Goal: Communication & Community: Answer question/provide support

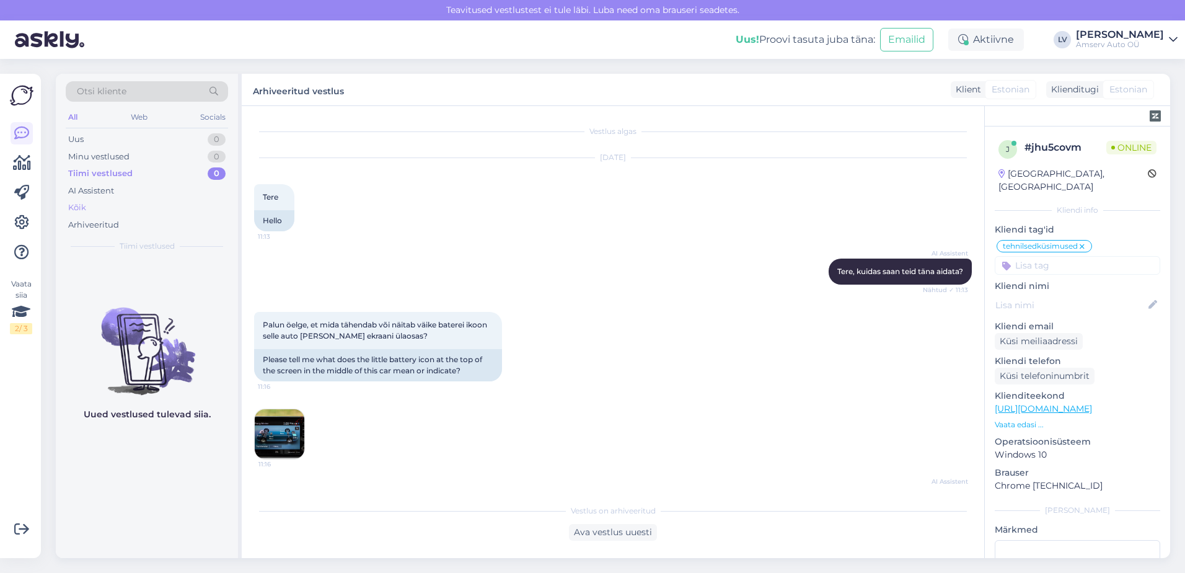
scroll to position [972, 0]
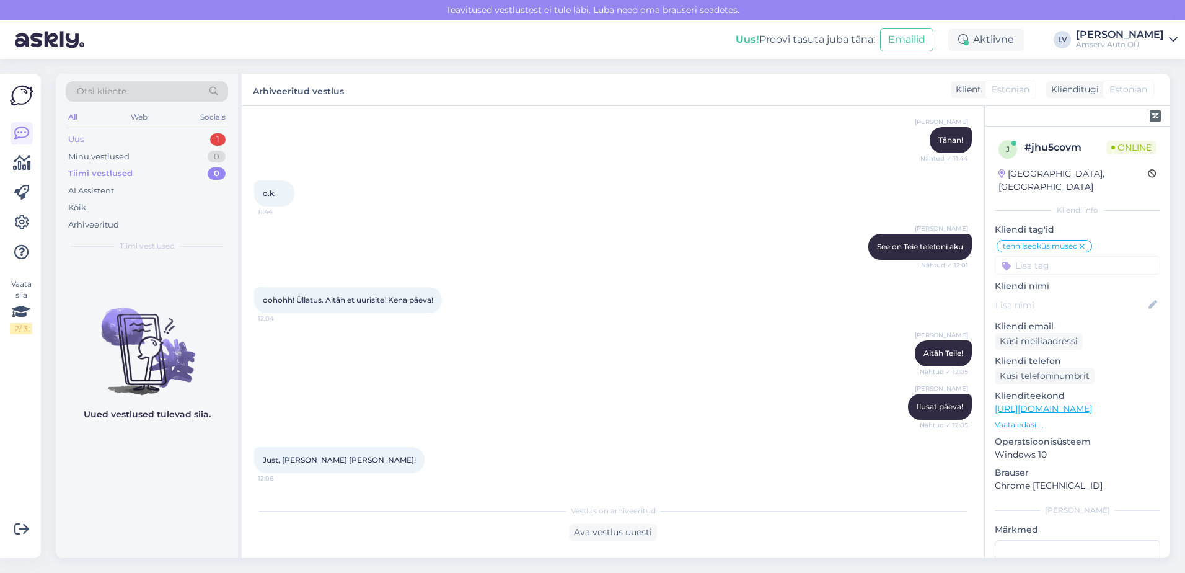
click at [130, 139] on div "Uus 1" at bounding box center [147, 139] width 162 height 17
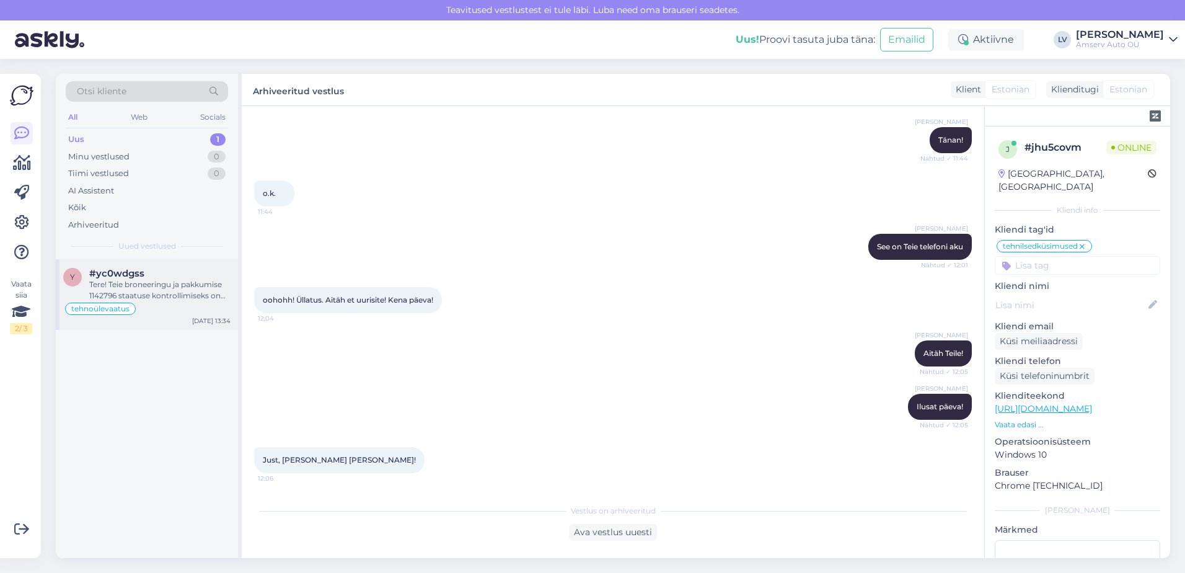
click at [156, 294] on div "Tere! Teie broneeringu ja pakkumise 1142796 staatuse kontrollimiseks on vaja li…" at bounding box center [159, 290] width 141 height 22
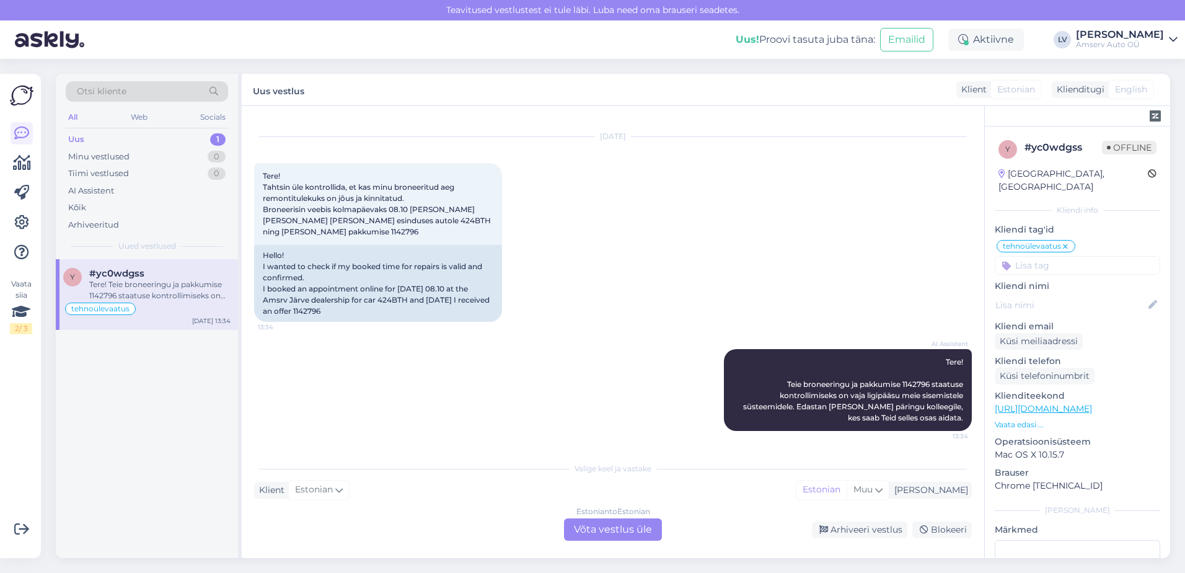
click at [584, 532] on div "Estonian to Estonian Võta vestlus üle" at bounding box center [613, 529] width 98 height 22
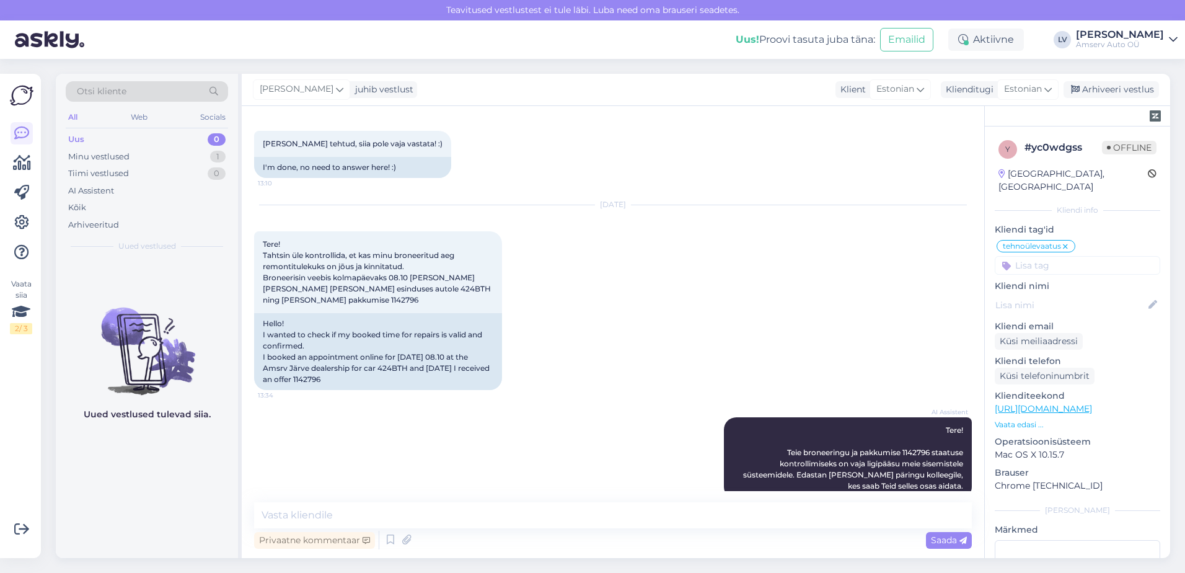
scroll to position [1332, 0]
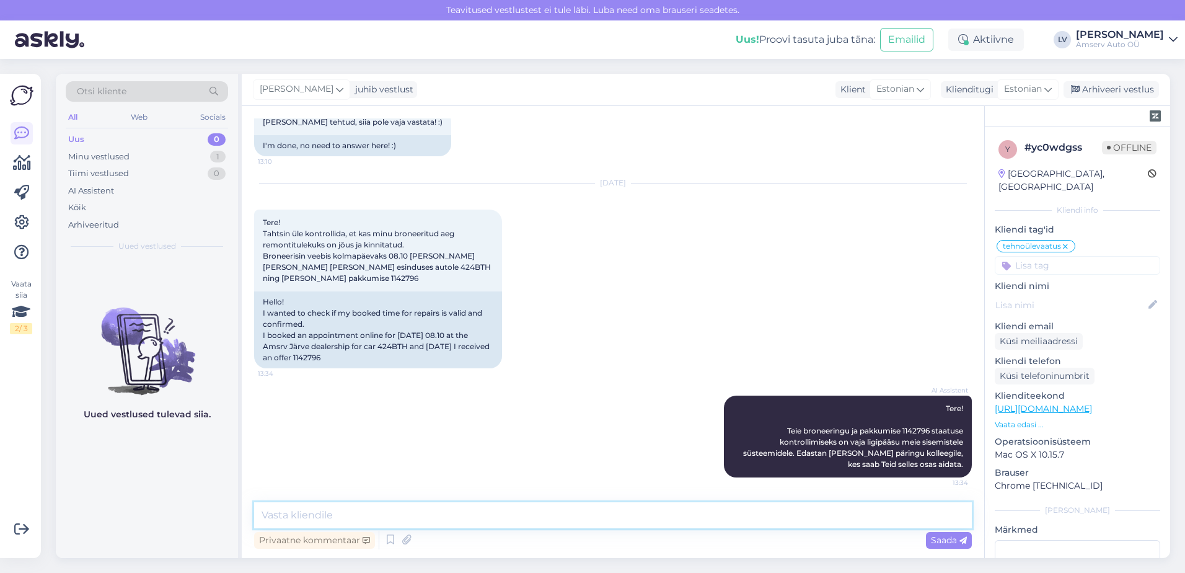
click at [422, 521] on textarea at bounding box center [613, 515] width 718 height 26
type textarea "Tere"
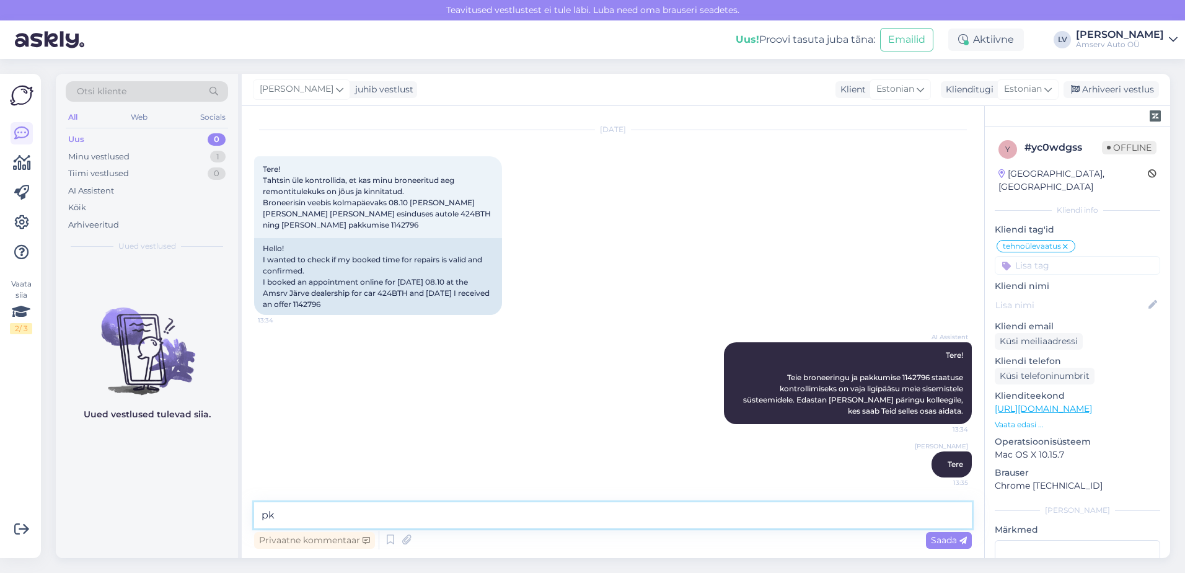
type textarea "p"
type textarea "üks hetk, ma kohe uurin"
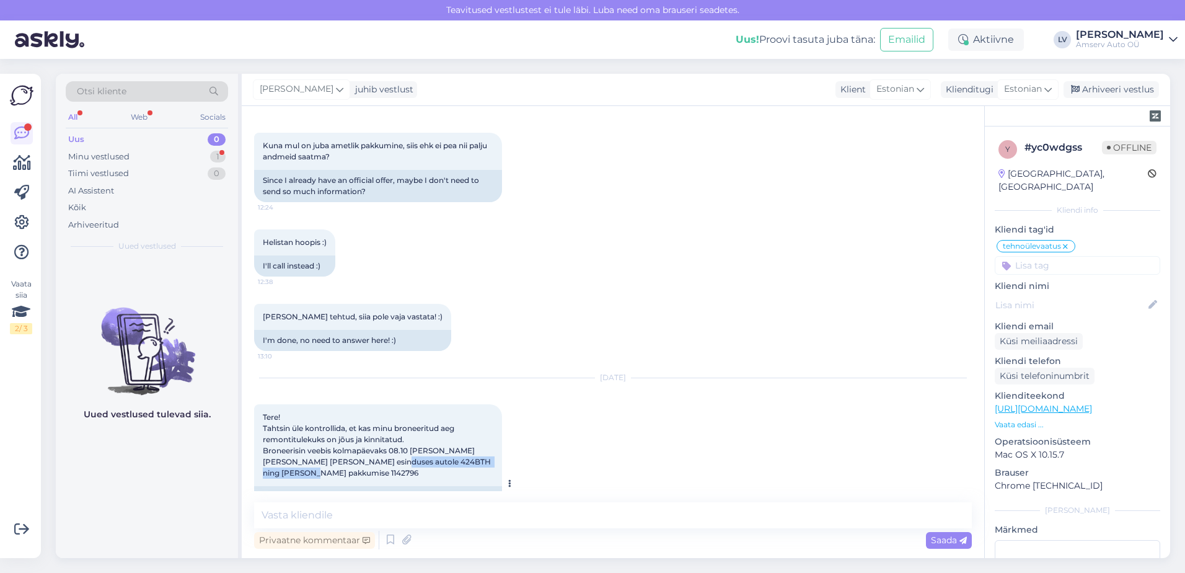
scroll to position [1146, 0]
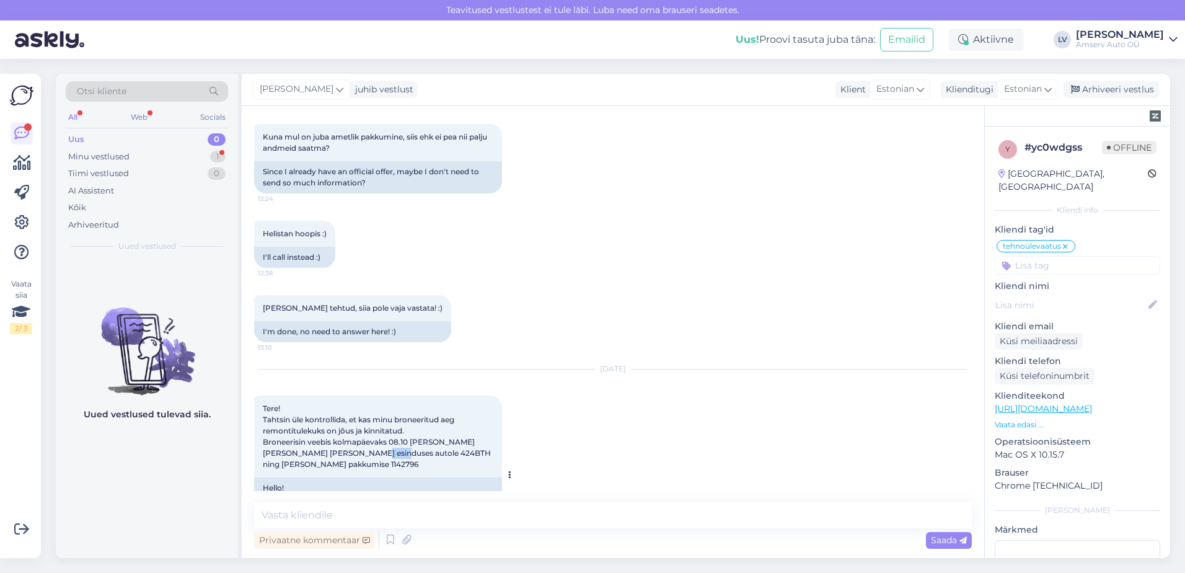
drag, startPoint x: 358, startPoint y: 479, endPoint x: 351, endPoint y: 456, distance: 23.9
click at [351, 456] on span "Tere! Tahtsin üle kontrollida, et kas minu broneeritud aeg remontitulekuks on j…" at bounding box center [378, 436] width 230 height 65
copy span "424BTH"
click at [328, 510] on textarea at bounding box center [613, 515] width 718 height 26
click at [305, 526] on textarea at bounding box center [613, 515] width 718 height 26
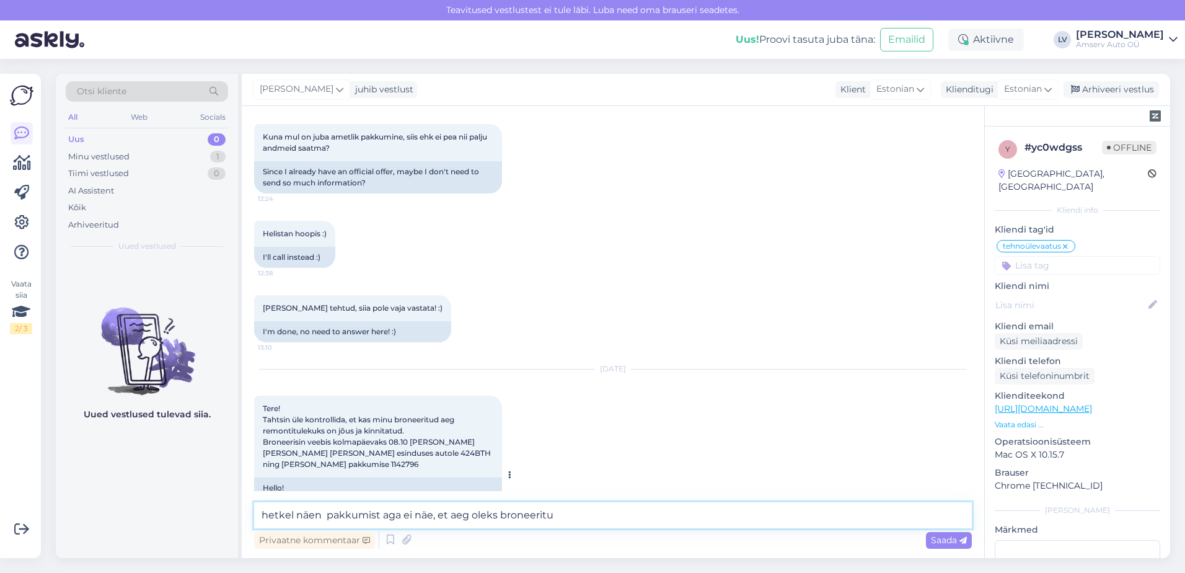
type textarea "hetkel näen pakkumist aga ei näe, et aeg oleks broneeritud"
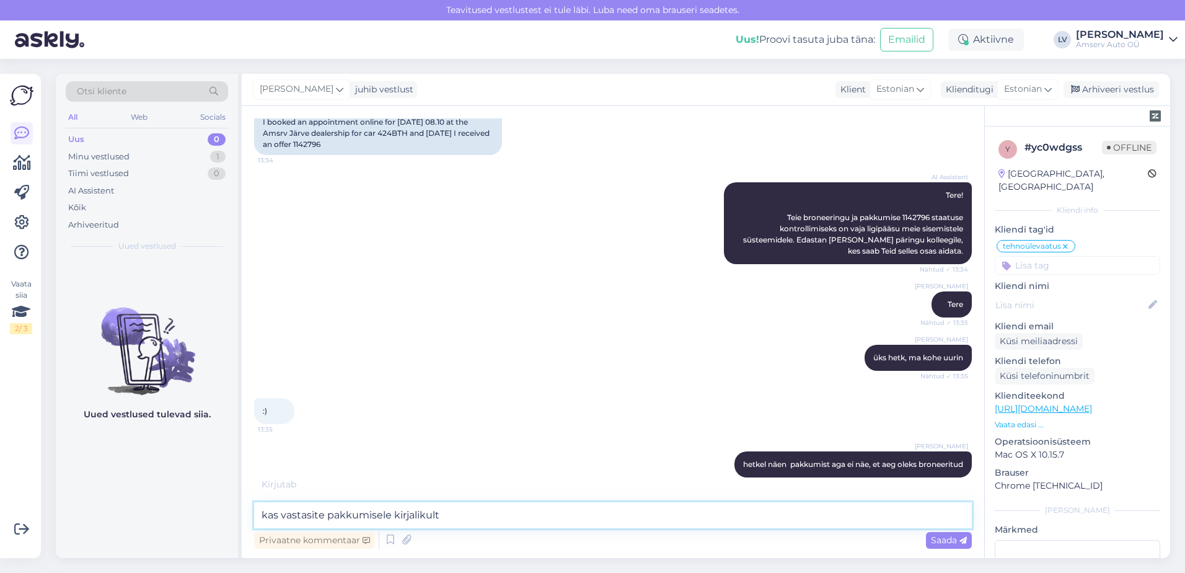
type textarea "kas vastasite pakkumisele kirjalikult?"
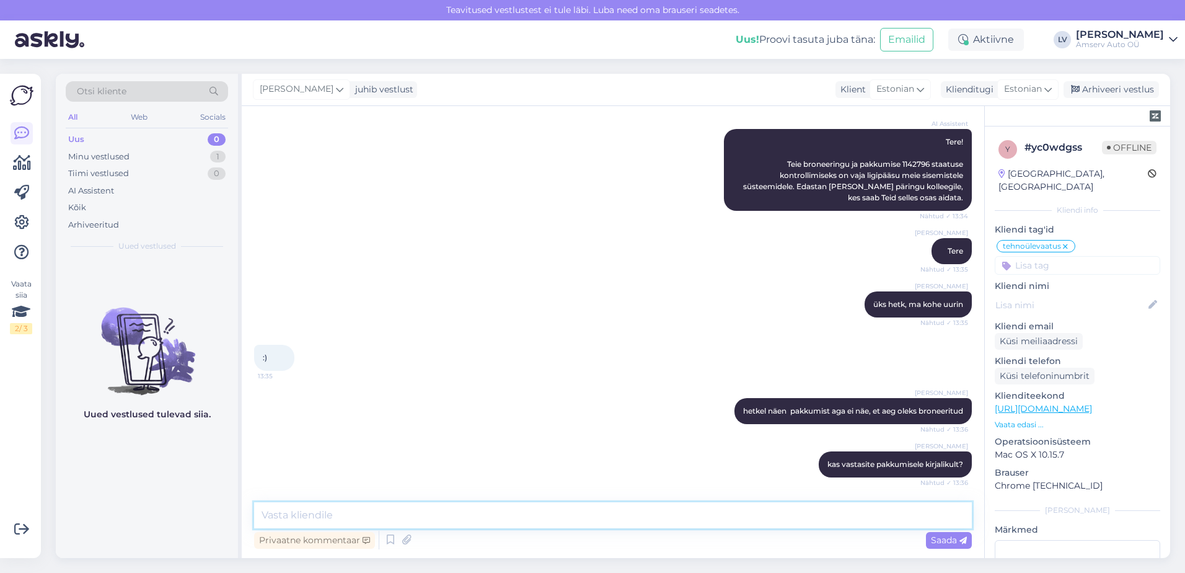
scroll to position [1686, 0]
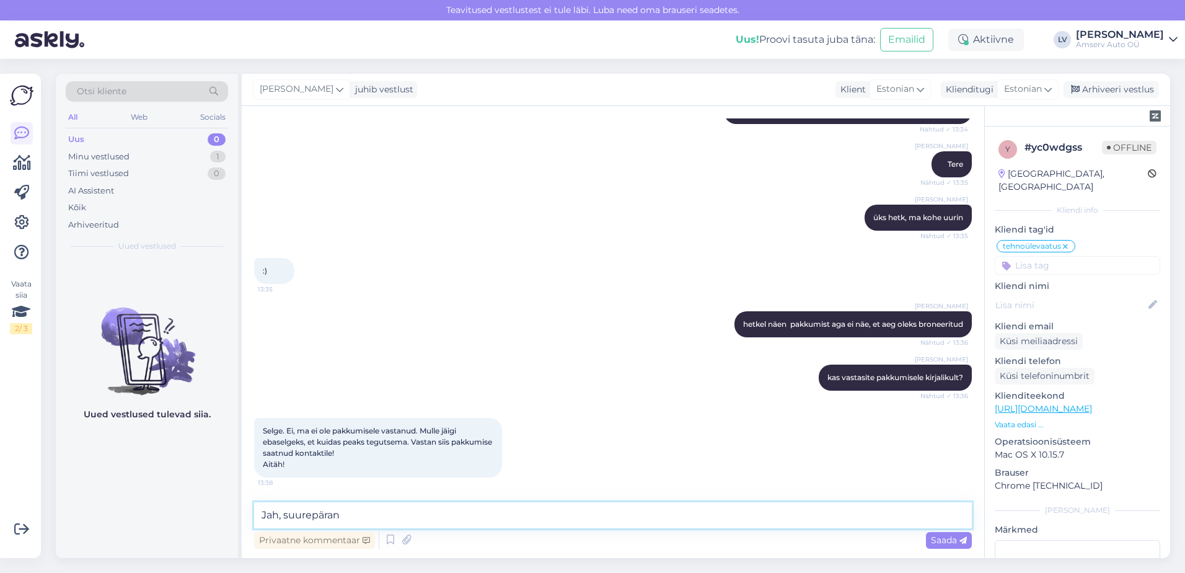
type textarea "Jah, suurepärane"
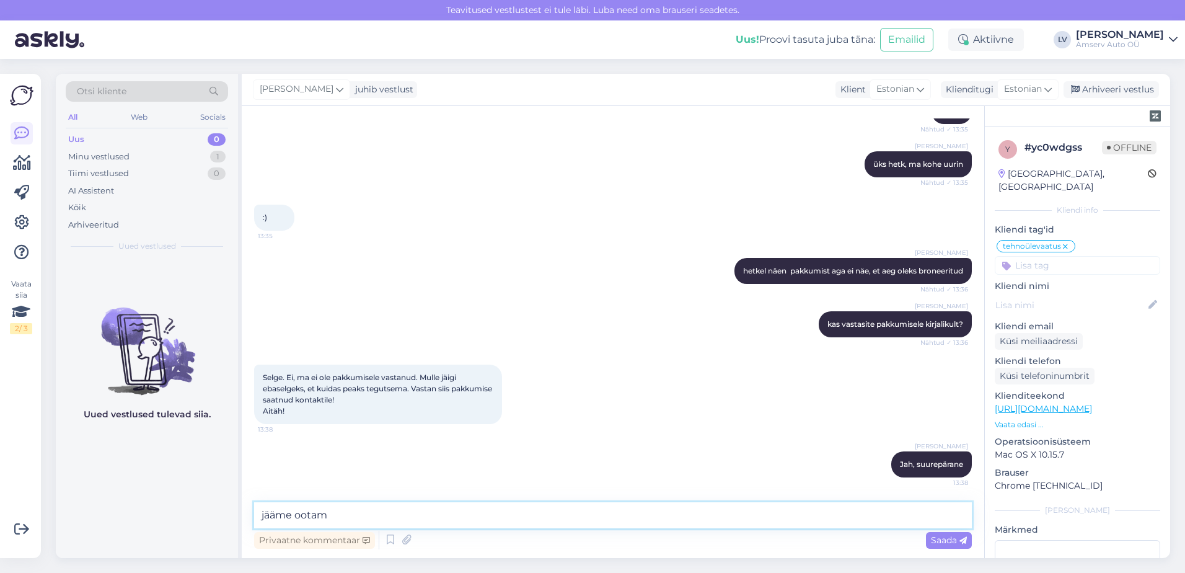
type textarea "jääme ootama"
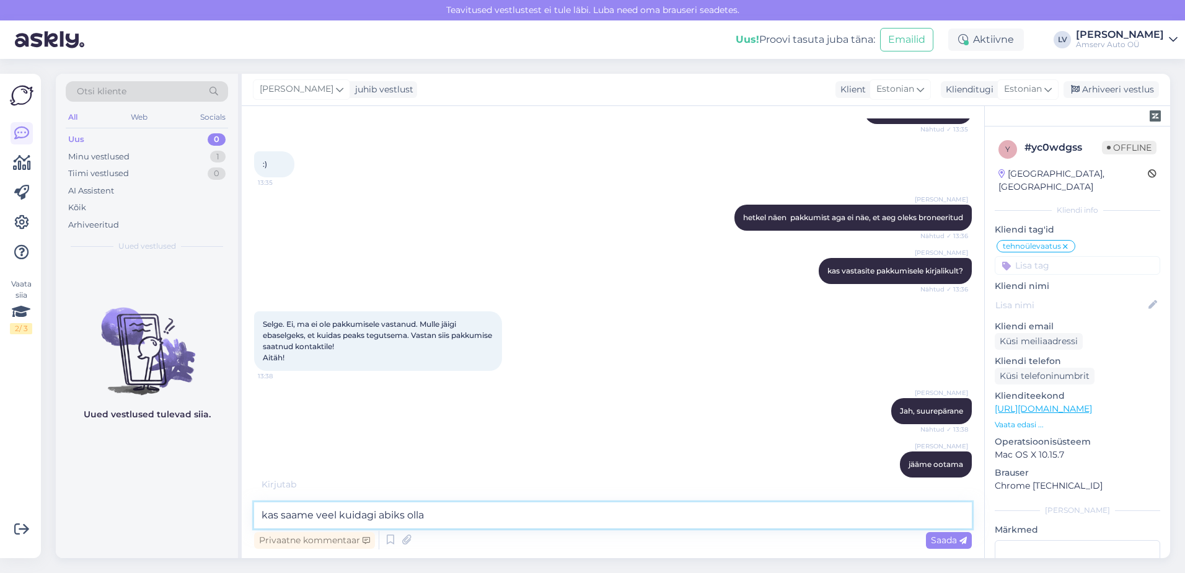
type textarea "kas saame veel kuidagi abiks olla?"
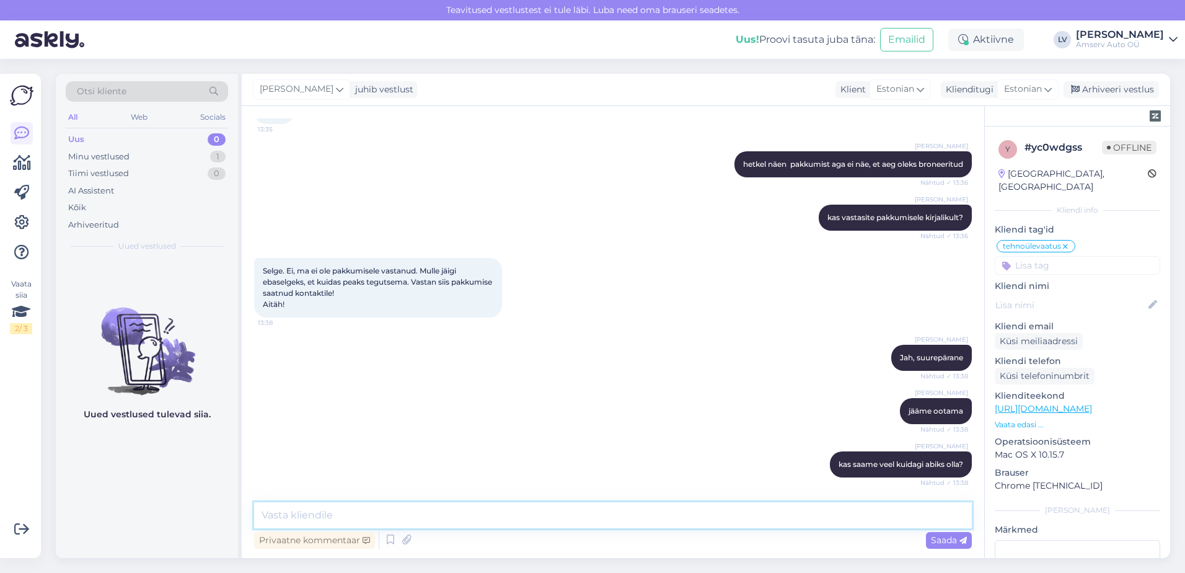
scroll to position [1899, 0]
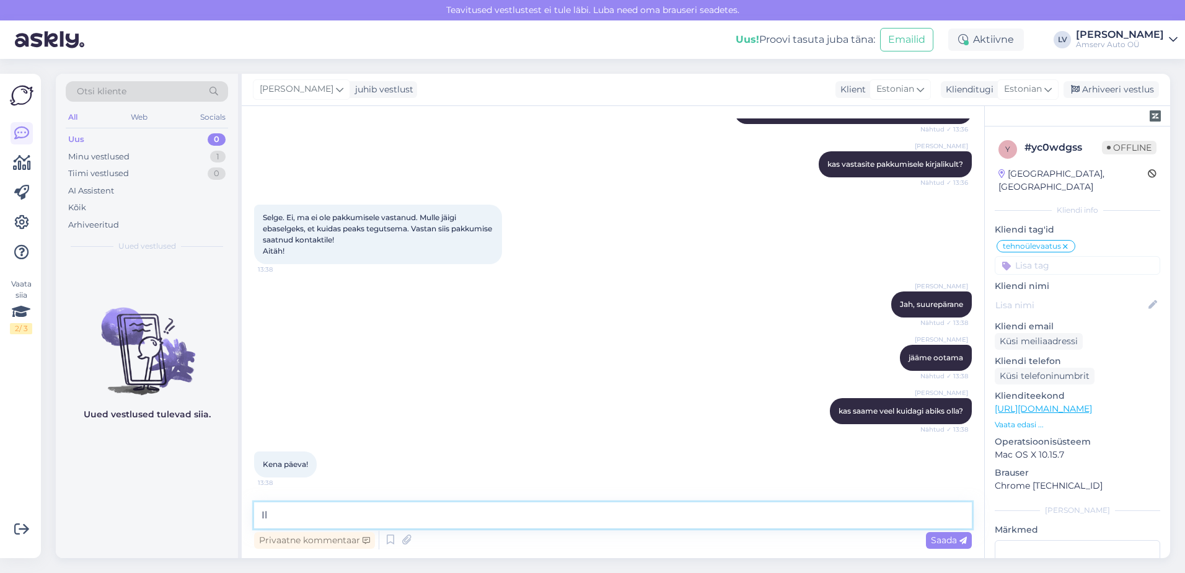
type textarea "I"
type textarea "Suur tänu pöördumise eest ja ilusat päeva Teile"
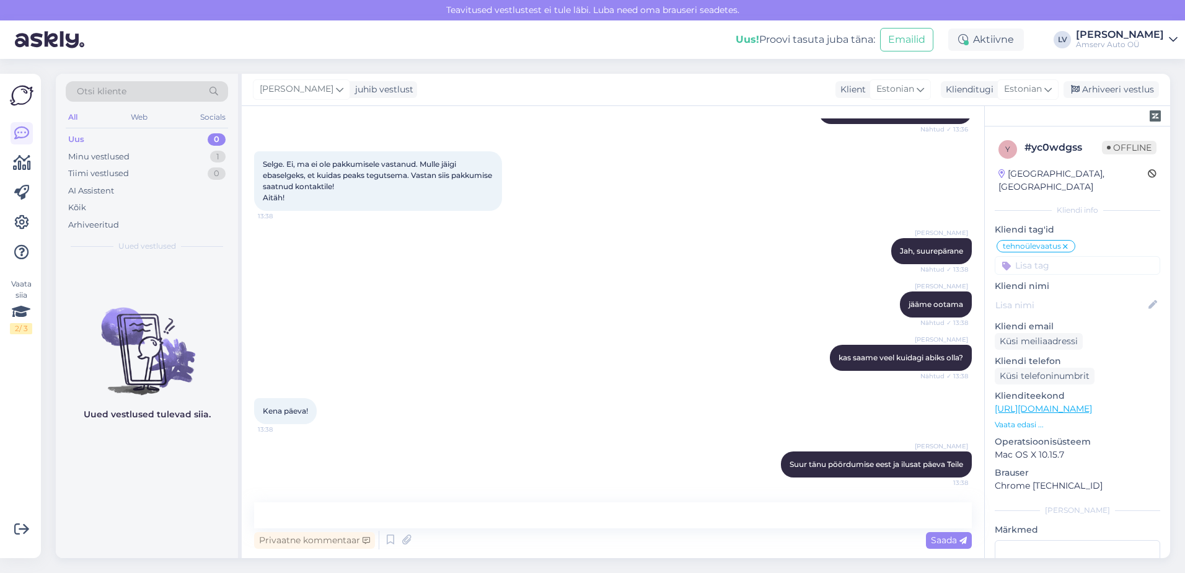
click at [20, 100] on img at bounding box center [22, 96] width 24 height 24
click at [22, 92] on img at bounding box center [22, 96] width 24 height 24
click at [23, 99] on img at bounding box center [22, 96] width 24 height 24
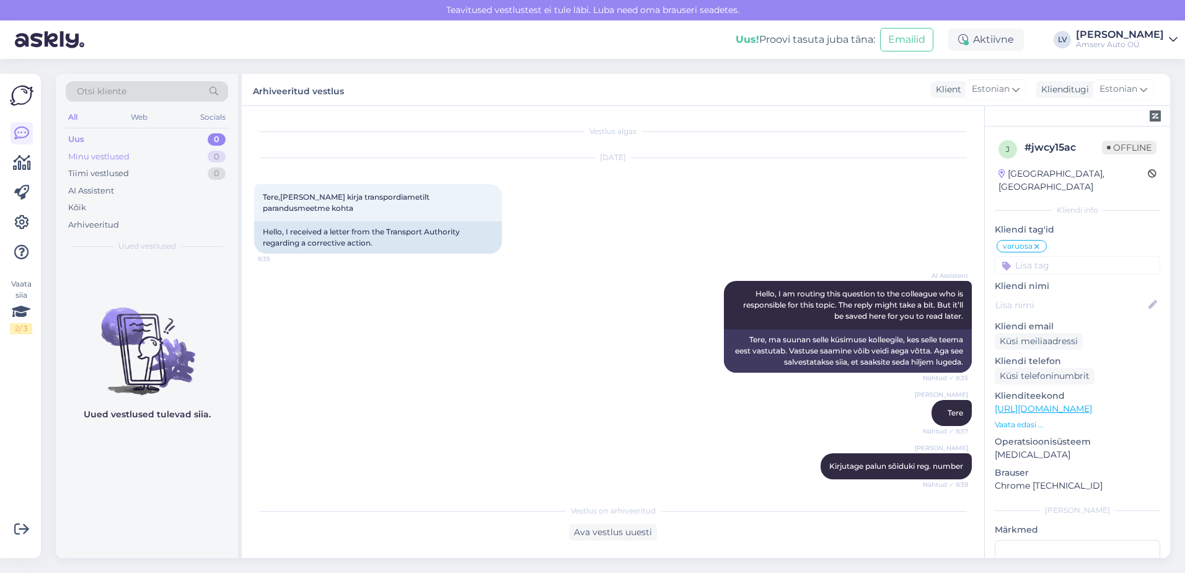
scroll to position [1538, 0]
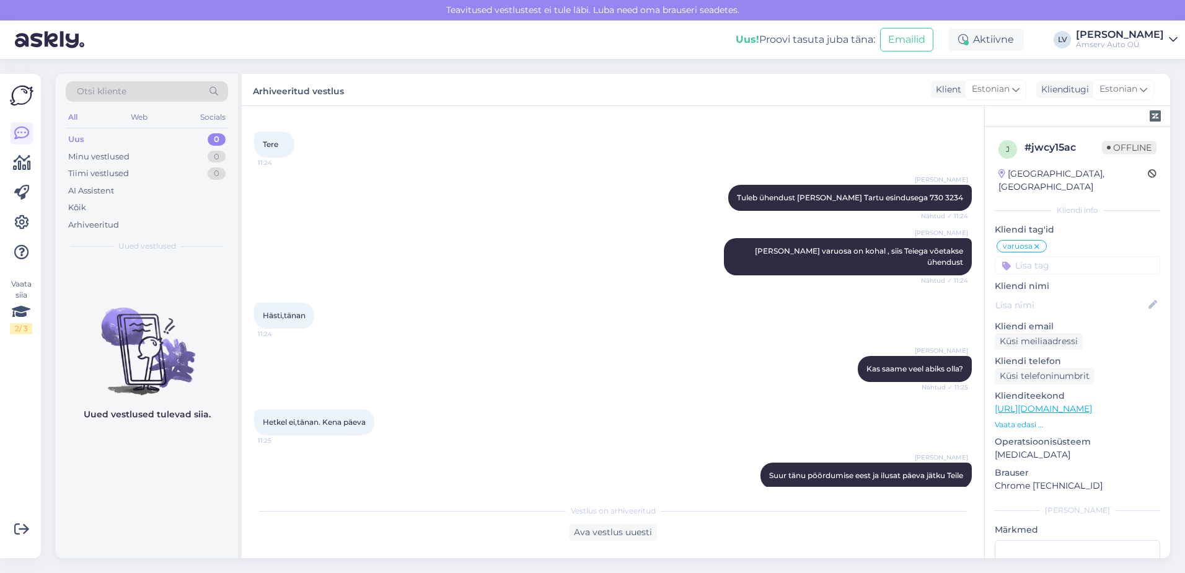
click at [174, 128] on div "Otsi kliente All Web Socials Uus 0 Minu vestlused 0 Tiimi vestlused 0 AI Assist…" at bounding box center [147, 166] width 182 height 185
